Goal: Task Accomplishment & Management: Complete application form

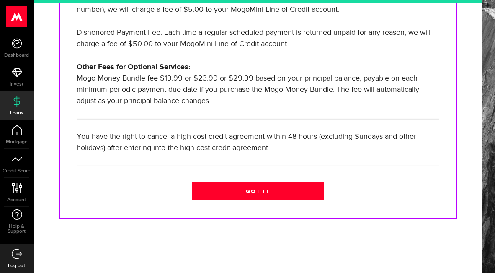
scroll to position [575, 0]
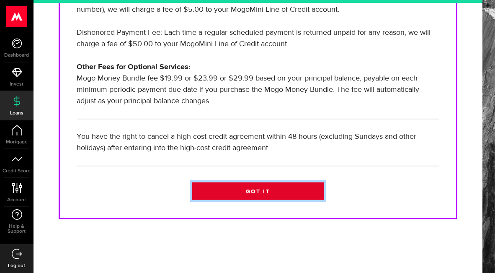
click at [257, 185] on link "Got it" at bounding box center [258, 191] width 132 height 18
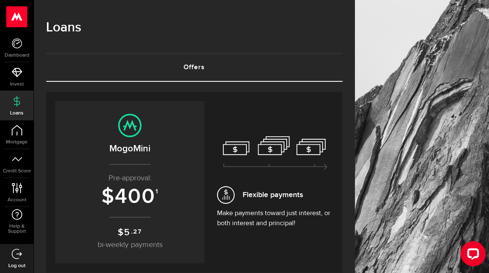
click at [160, 184] on p "Pre-approval:" at bounding box center [130, 177] width 132 height 11
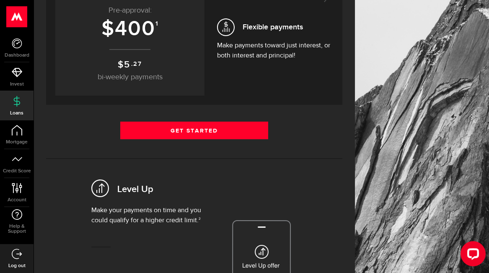
scroll to position [126, 0]
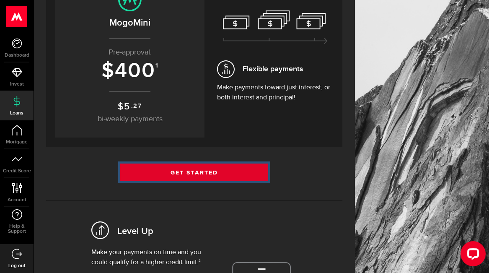
click at [203, 181] on link "Get Started" at bounding box center [194, 172] width 148 height 18
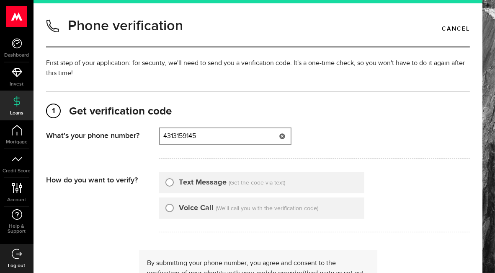
type input "4313159145"
click at [174, 183] on input "Text Message" at bounding box center [169, 181] width 8 height 8
radio input "true"
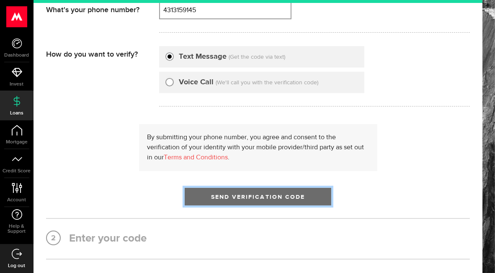
click at [259, 206] on span "submit" at bounding box center [258, 198] width 14 height 14
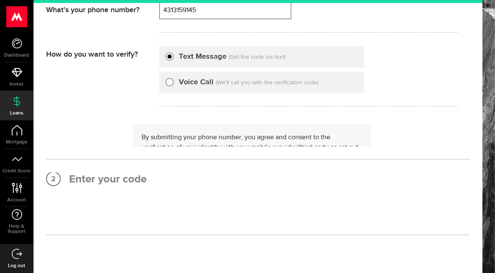
scroll to position [0, 0]
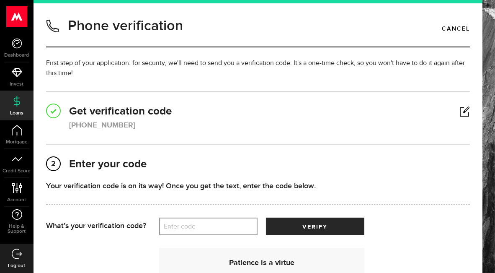
click at [228, 235] on label "Enter code" at bounding box center [208, 226] width 98 height 17
click at [228, 235] on input "Enter code" at bounding box center [208, 226] width 98 height 18
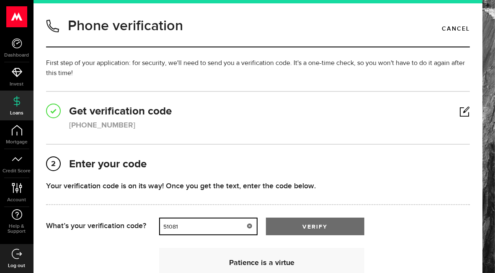
type input "51081"
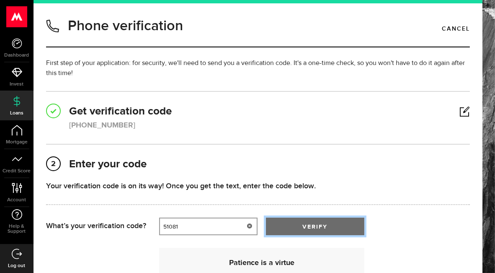
click at [336, 235] on button "verify" at bounding box center [315, 226] width 98 height 18
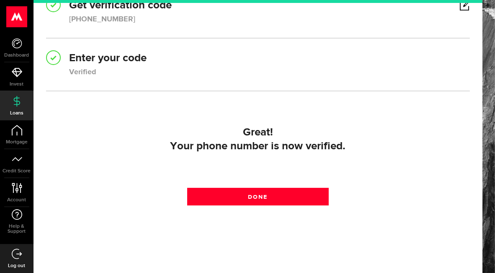
scroll to position [125, 0]
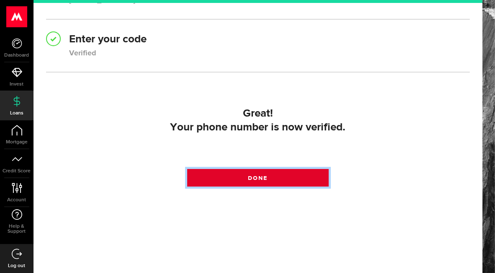
click at [251, 173] on link "Done" at bounding box center [257, 178] width 141 height 18
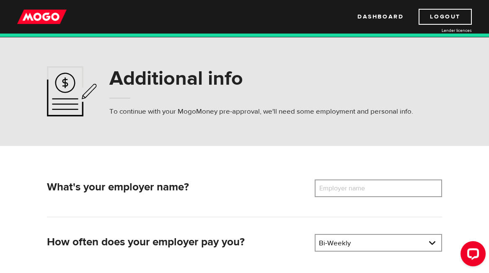
click at [314, 197] on label "Employer name" at bounding box center [347, 188] width 67 height 18
click at [314, 197] on input "Employer name" at bounding box center [377, 188] width 127 height 18
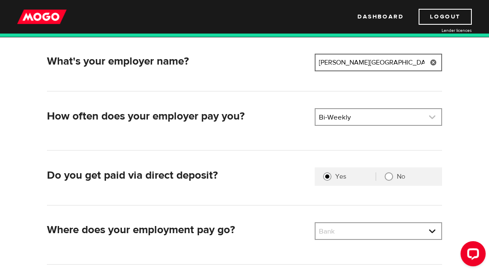
type input "Sandy Bay Health Centre"
click at [315, 125] on link at bounding box center [377, 117] width 125 height 16
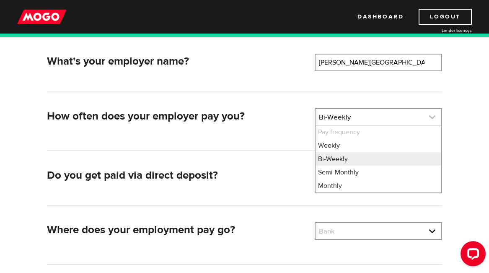
click at [315, 125] on link at bounding box center [377, 117] width 125 height 16
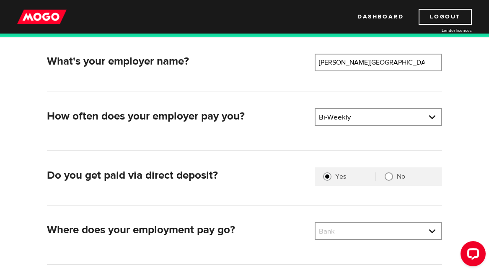
click at [308, 150] on div "How often does your employer pay you? Pay frequency Please select the frequency…" at bounding box center [244, 129] width 394 height 42
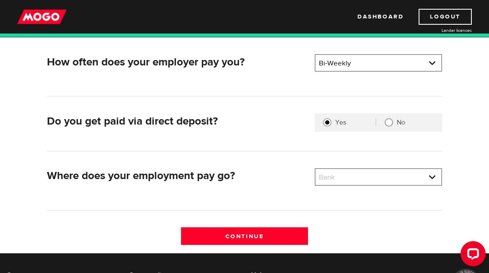
scroll to position [251, 0]
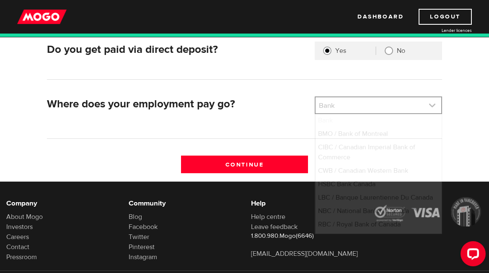
click at [315, 113] on link at bounding box center [377, 105] width 125 height 16
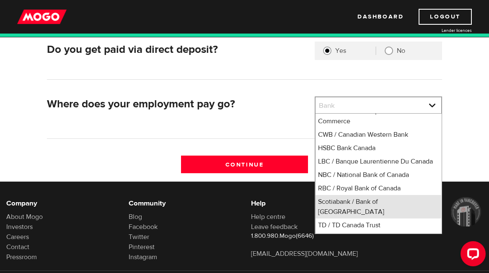
scroll to position [43, 0]
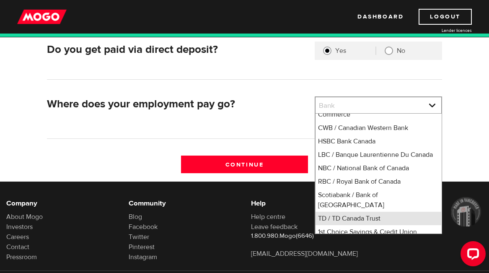
click at [315, 221] on li "TD / TD Canada Trust" at bounding box center [377, 217] width 125 height 13
select select "9"
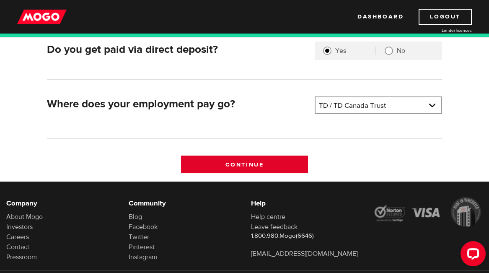
click at [261, 173] on input "Continue" at bounding box center [244, 164] width 127 height 18
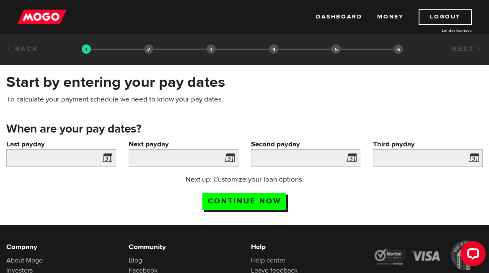
click at [112, 166] on span at bounding box center [105, 158] width 13 height 13
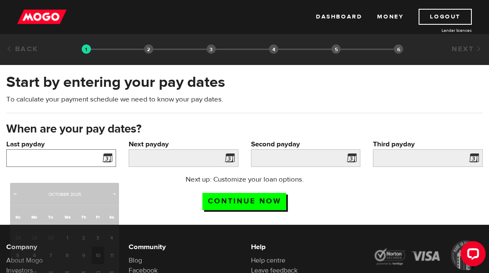
click at [116, 167] on input "Last payday" at bounding box center [61, 158] width 110 height 18
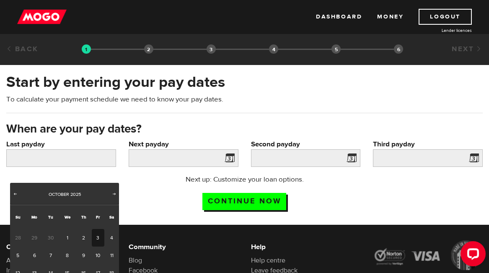
click at [99, 246] on link "3" at bounding box center [98, 238] width 13 height 18
type input "2025/10/03"
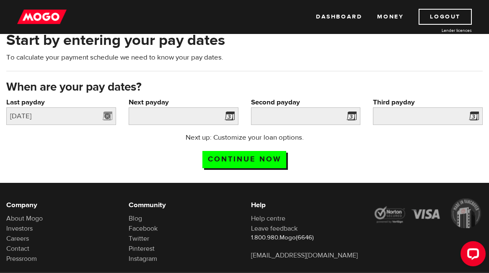
scroll to position [84, 0]
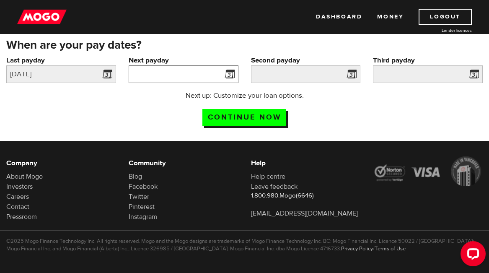
click at [129, 83] on input "Next payday" at bounding box center [184, 74] width 110 height 18
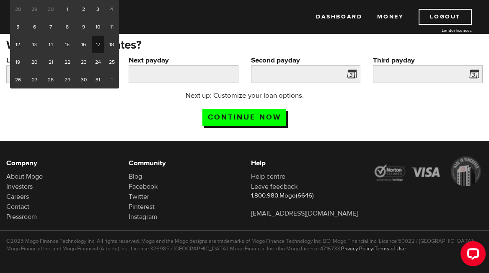
click at [97, 53] on link "17" at bounding box center [98, 45] width 13 height 18
type input "2025/10/17"
type input "2025/10/31"
type input "2025/11/14"
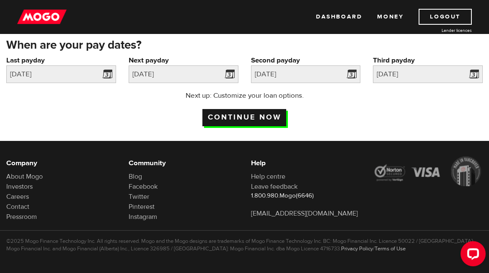
click at [248, 126] on input "Continue now" at bounding box center [244, 117] width 84 height 17
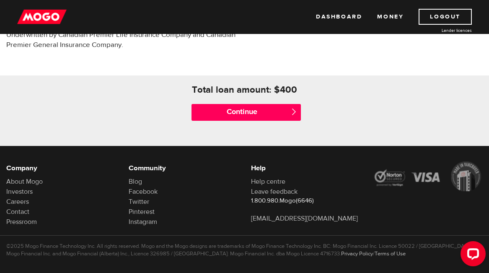
scroll to position [377, 0]
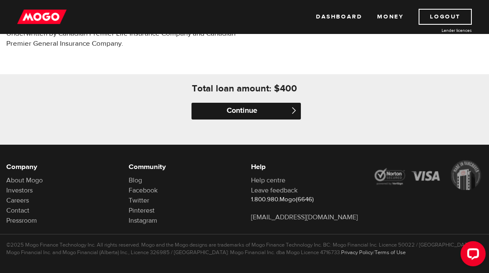
click at [233, 119] on input "Continue" at bounding box center [246, 111] width 110 height 17
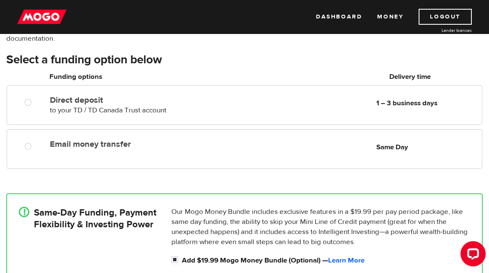
scroll to position [84, 0]
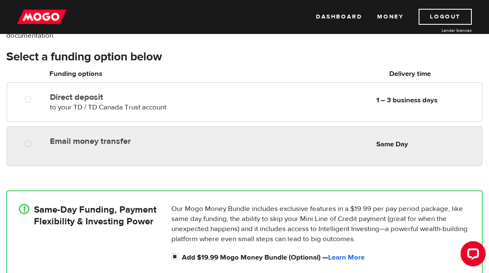
radio input "true"
click at [19, 149] on div at bounding box center [31, 144] width 46 height 10
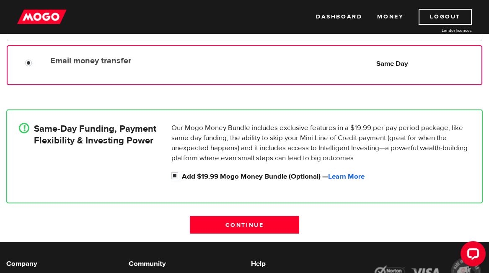
scroll to position [167, 0]
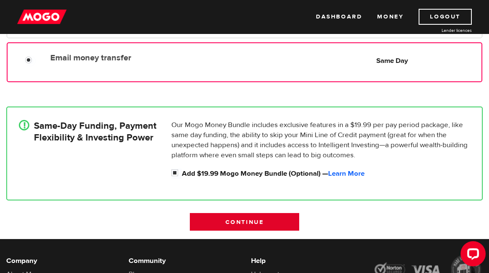
click at [233, 230] on input "Continue" at bounding box center [245, 222] width 110 height 18
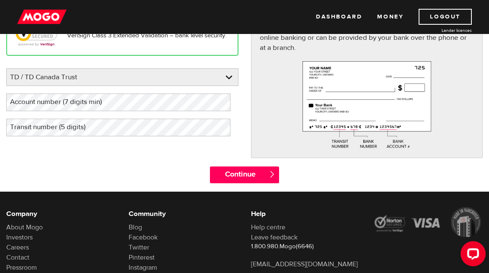
scroll to position [126, 0]
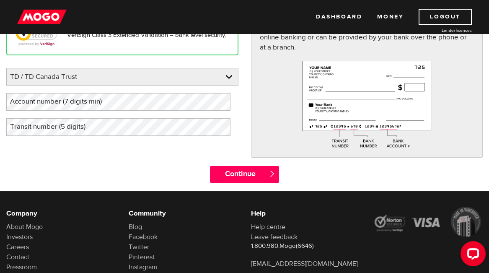
click at [78, 108] on label "Account number (7 digits min)" at bounding box center [62, 101] width 113 height 17
click at [86, 135] on label "Transit number (5 digits)" at bounding box center [54, 126] width 96 height 17
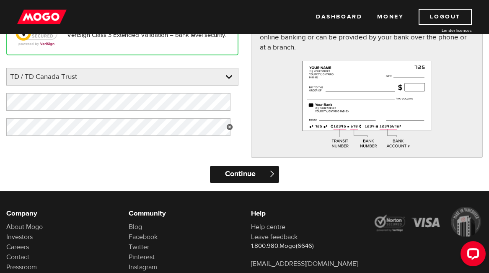
click at [279, 182] on input "Continue" at bounding box center [244, 174] width 69 height 17
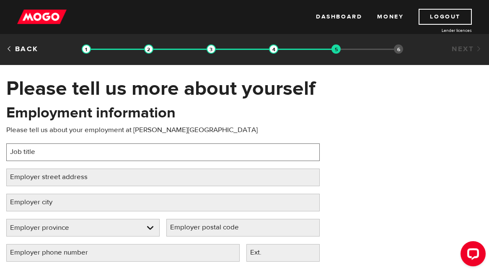
click at [113, 161] on input "Job title" at bounding box center [162, 152] width 313 height 18
type input "Rehabilitation Assistant"
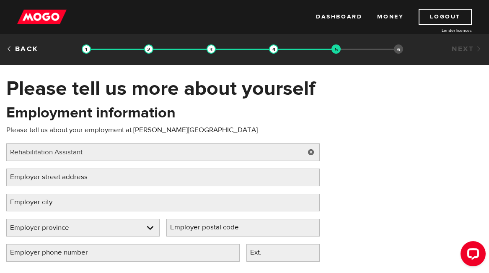
click at [105, 184] on label "Employer street address" at bounding box center [55, 176] width 98 height 17
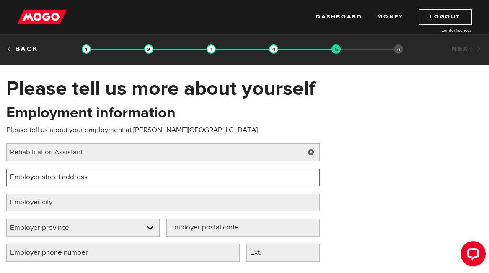
click at [107, 184] on input "Employer street address" at bounding box center [162, 177] width 313 height 18
type input "[STREET_ADDRESS]"
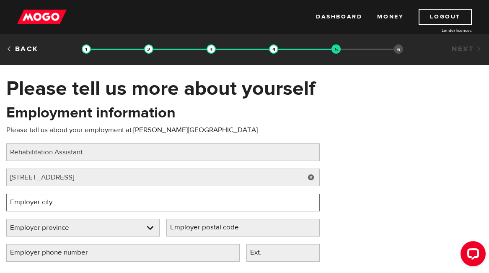
type input "[PERSON_NAME]"
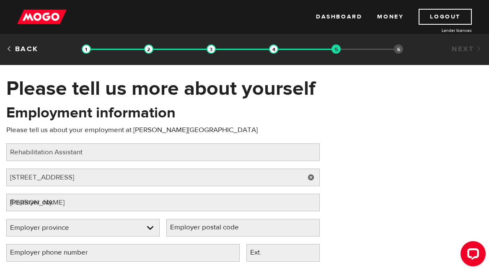
select select "MB"
type input "R0H0T0"
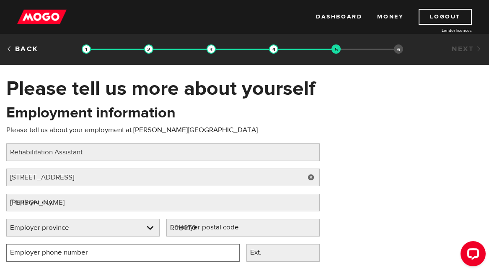
type input "[PHONE_NUMBER]"
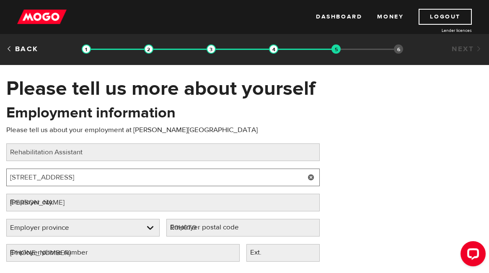
select select "MB"
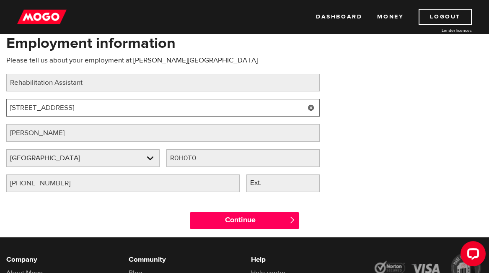
scroll to position [84, 0]
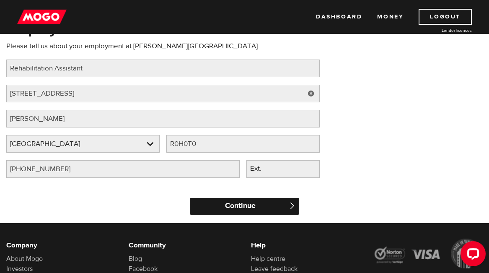
click at [247, 214] on input "Continue" at bounding box center [245, 206] width 110 height 17
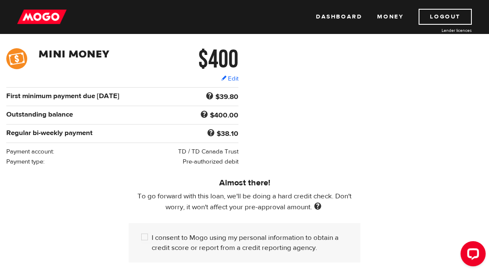
scroll to position [209, 0]
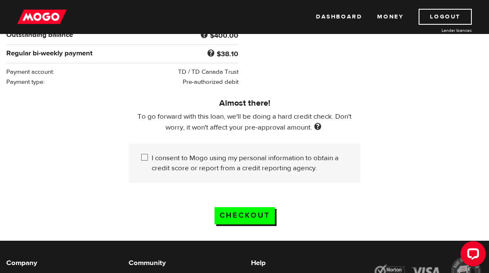
click at [141, 163] on input "I consent to Mogo using my personal information to obtain a credit score or rep…" at bounding box center [146, 158] width 10 height 10
checkbox input "true"
click at [244, 224] on input "Checkout" at bounding box center [244, 215] width 60 height 17
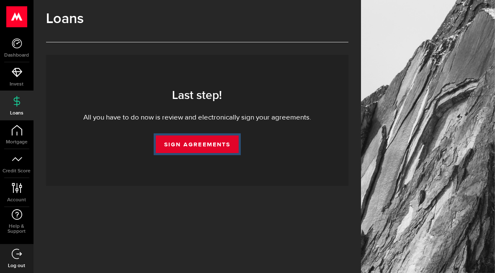
click at [198, 149] on link "Sign Agreements" at bounding box center [197, 144] width 83 height 18
